Goal: Information Seeking & Learning: Check status

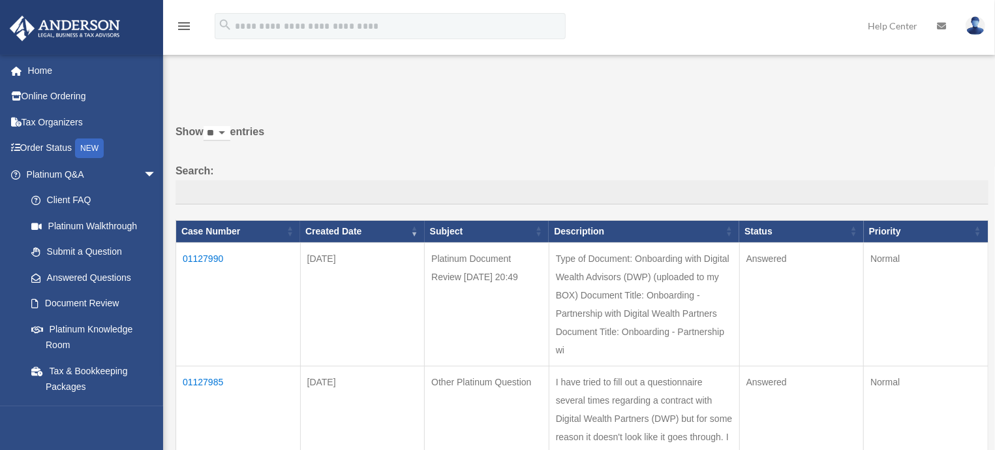
click at [203, 254] on td "01127990" at bounding box center [238, 303] width 125 height 123
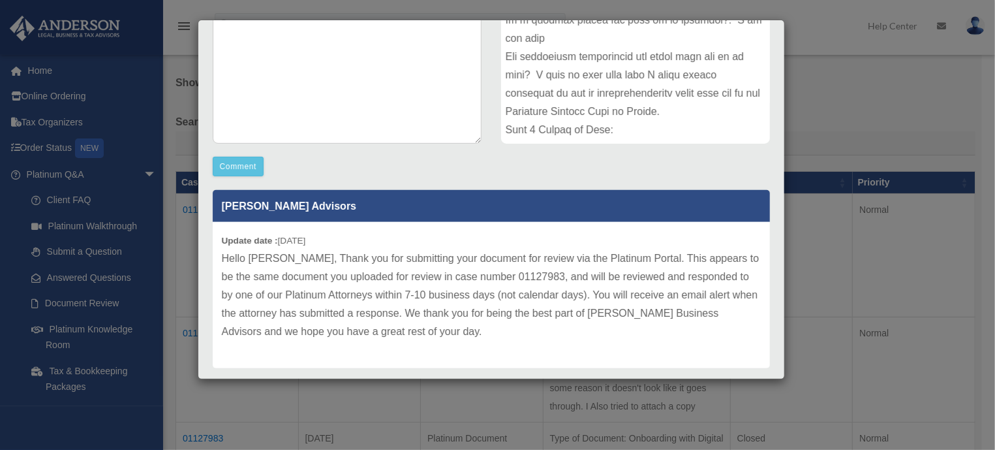
scroll to position [288, 0]
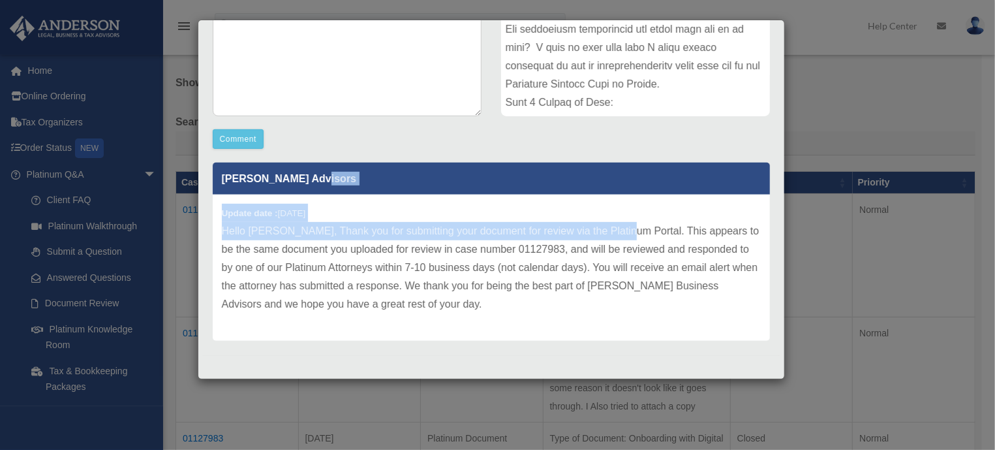
drag, startPoint x: 0, startPoint y: 0, endPoint x: 617, endPoint y: 228, distance: 657.6
click at [617, 228] on div "[PERSON_NAME] Advisors Update date : [DATE] Hello [PERSON_NAME], Thank you for …" at bounding box center [491, 251] width 557 height 178
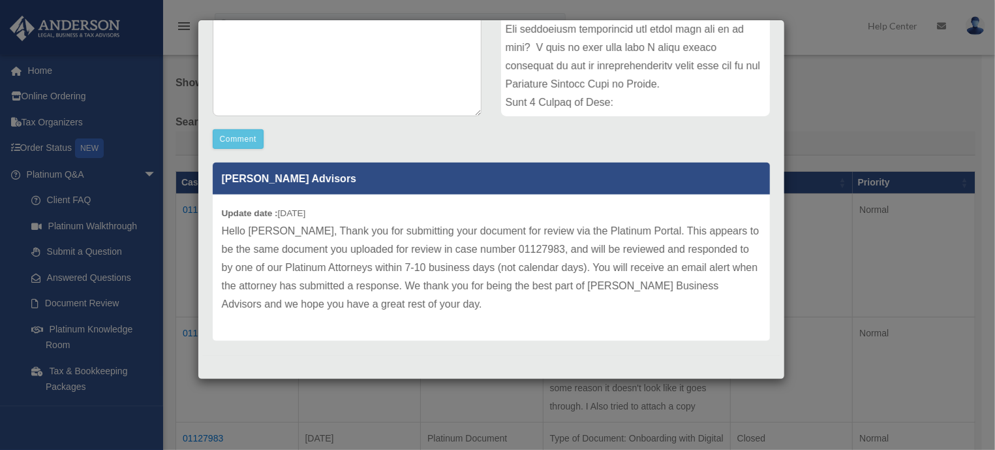
click at [645, 156] on div "[PERSON_NAME] Advisors Update date : [DATE] Hello [PERSON_NAME], Thank you for …" at bounding box center [491, 246] width 577 height 187
click at [814, 279] on div "Case Detail × Platinum Document Review [DATE] 20:49 Case Number 01127990 Create…" at bounding box center [497, 225] width 995 height 450
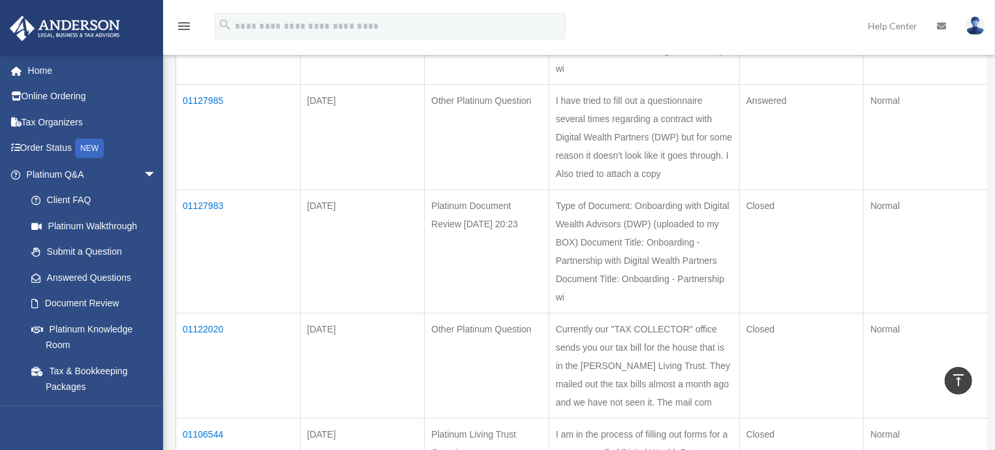
scroll to position [277, 0]
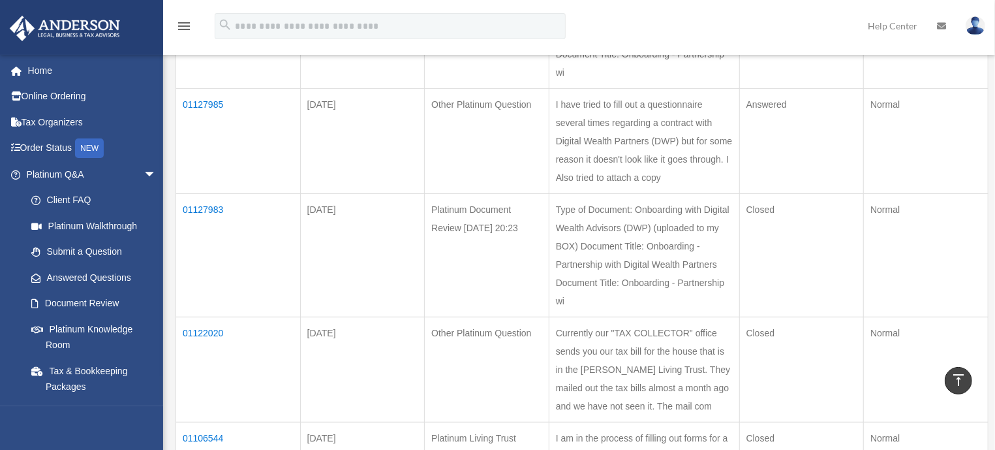
click at [207, 208] on td "01127983" at bounding box center [238, 254] width 125 height 123
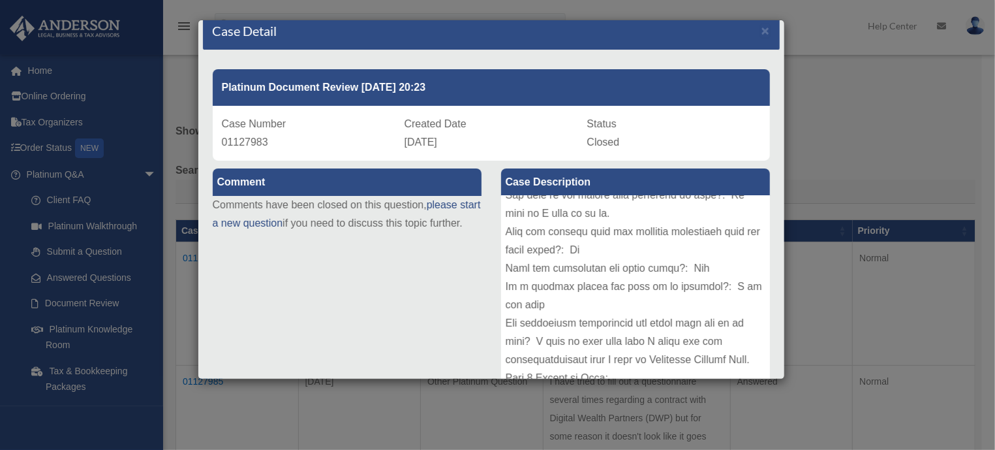
scroll to position [0, 0]
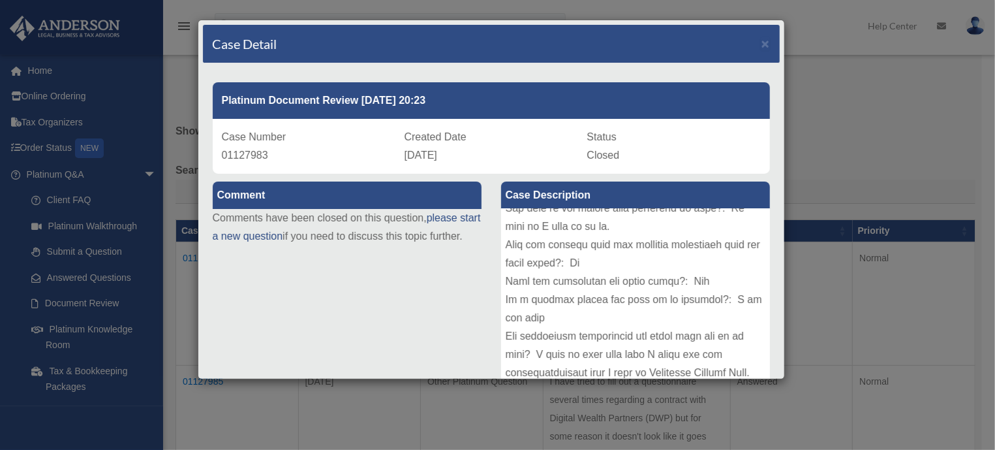
click at [209, 217] on div "Comment Comments have been closed on this question, please start a new question…" at bounding box center [347, 219] width 288 height 90
drag, startPoint x: 617, startPoint y: 228, endPoint x: 207, endPoint y: 217, distance: 410.0
click at [207, 217] on div "Comment Comments have been closed on this question, please start a new question…" at bounding box center [347, 219] width 288 height 90
drag, startPoint x: 207, startPoint y: 217, endPoint x: 448, endPoint y: 248, distance: 243.5
click at [448, 248] on div "Comment Comments have been closed on this question, please start a new question…" at bounding box center [347, 219] width 288 height 90
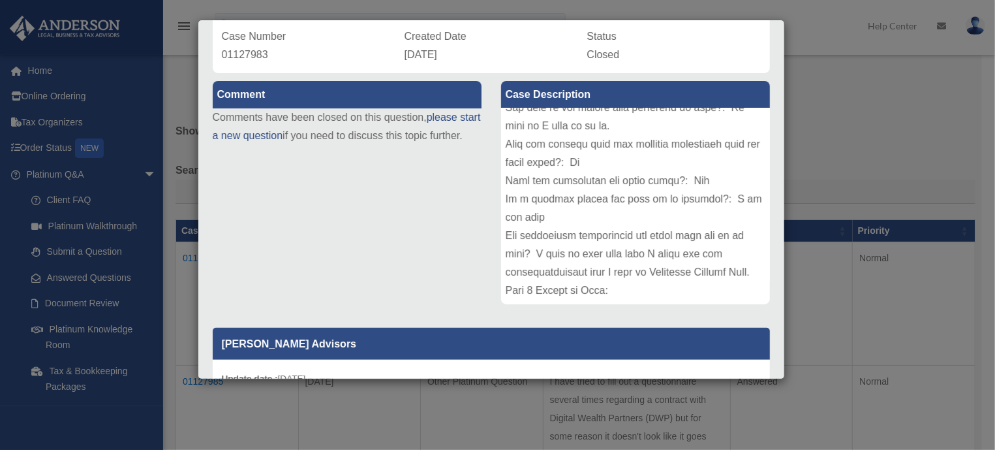
scroll to position [103, 0]
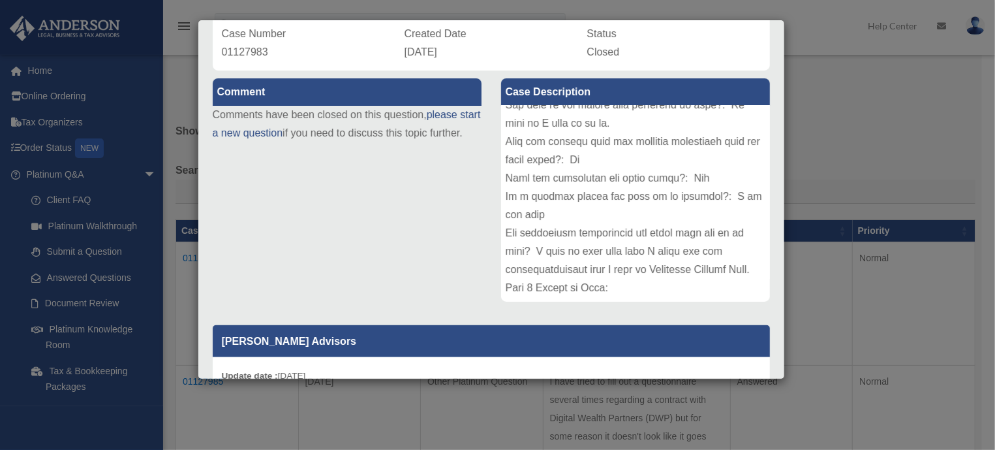
drag, startPoint x: 448, startPoint y: 248, endPoint x: 347, endPoint y: 240, distance: 101.4
click at [347, 240] on div "Comment Comments have been closed on this question, please start a new question…" at bounding box center [491, 325] width 577 height 511
drag, startPoint x: 347, startPoint y: 240, endPoint x: 283, endPoint y: 195, distance: 78.2
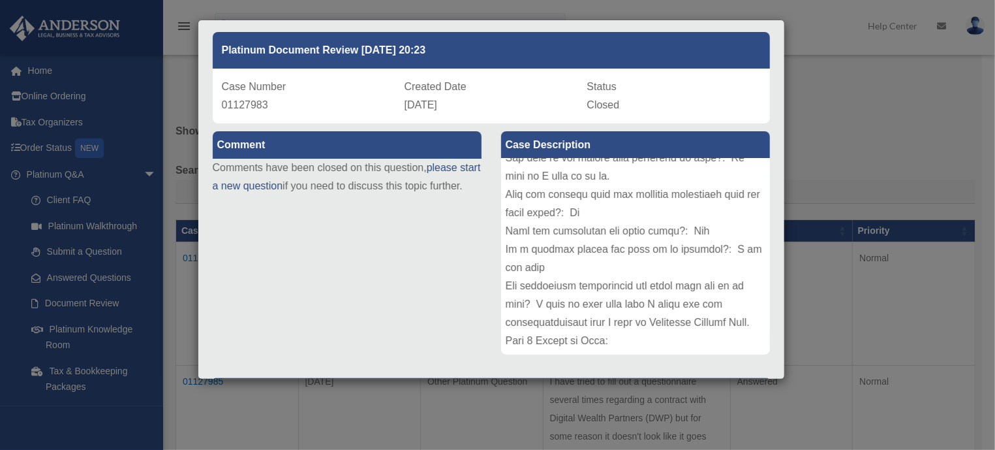
scroll to position [0, 0]
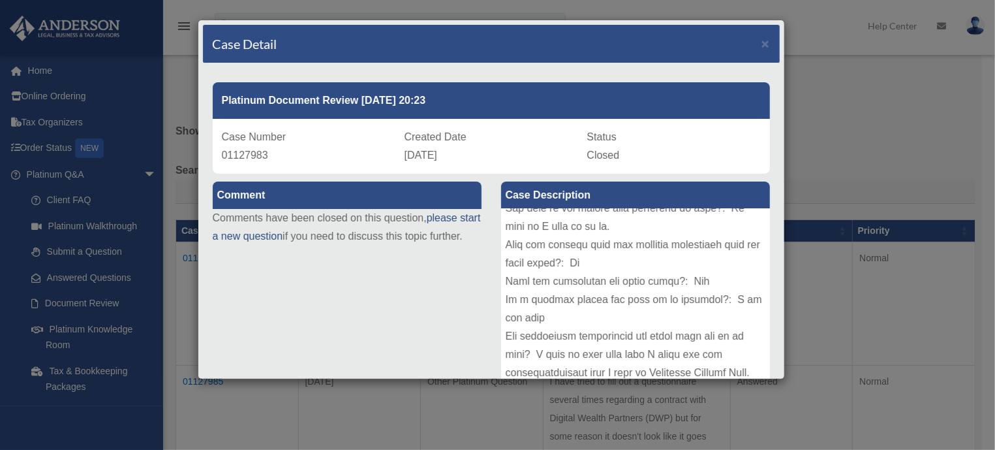
drag, startPoint x: 283, startPoint y: 195, endPoint x: 385, endPoint y: 254, distance: 117.5
click at [385, 254] on div "Comment Comments have been closed on this question, please start a new question…" at bounding box center [347, 219] width 288 height 90
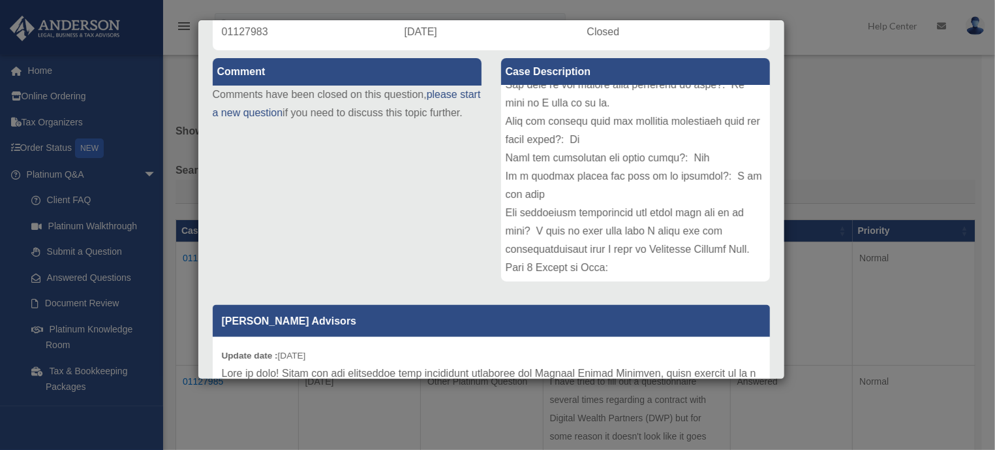
scroll to position [159, 0]
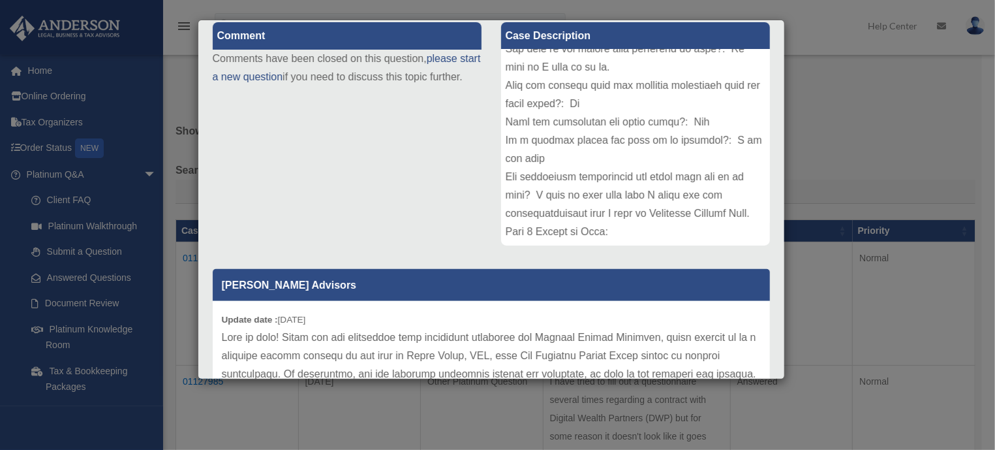
click at [321, 162] on div "Comment Comments have been closed on this question, please start a new question…" at bounding box center [491, 269] width 577 height 511
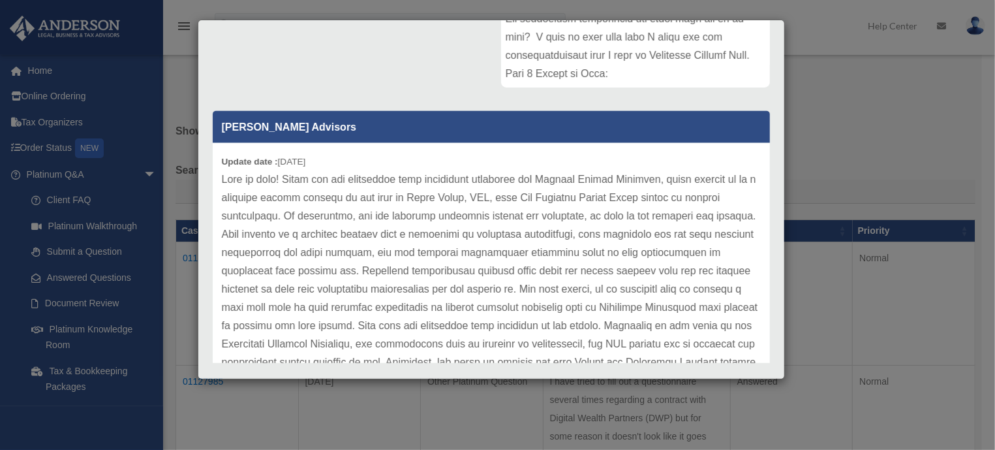
scroll to position [325, 0]
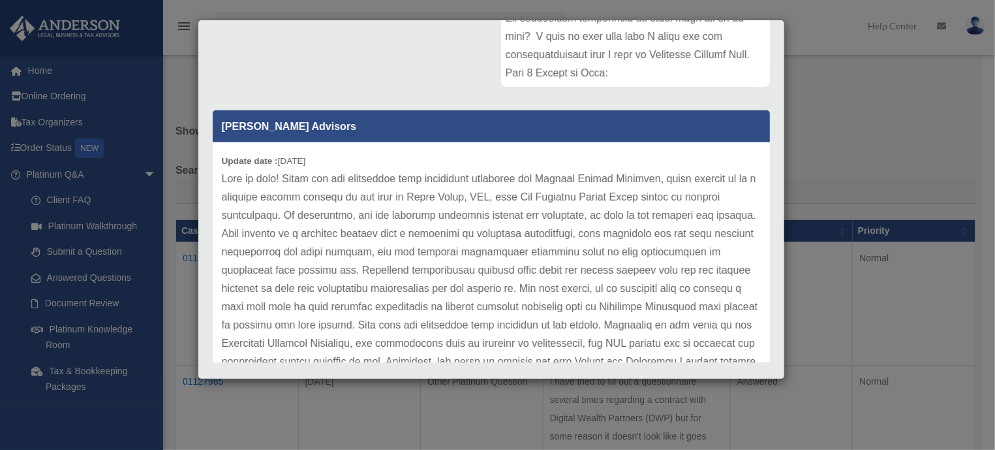
click at [962, 303] on div "Case Detail × Platinum Document Review [DATE] 20:23 Case Number 01127983 Create…" at bounding box center [497, 225] width 995 height 450
